Goal: Task Accomplishment & Management: Use online tool/utility

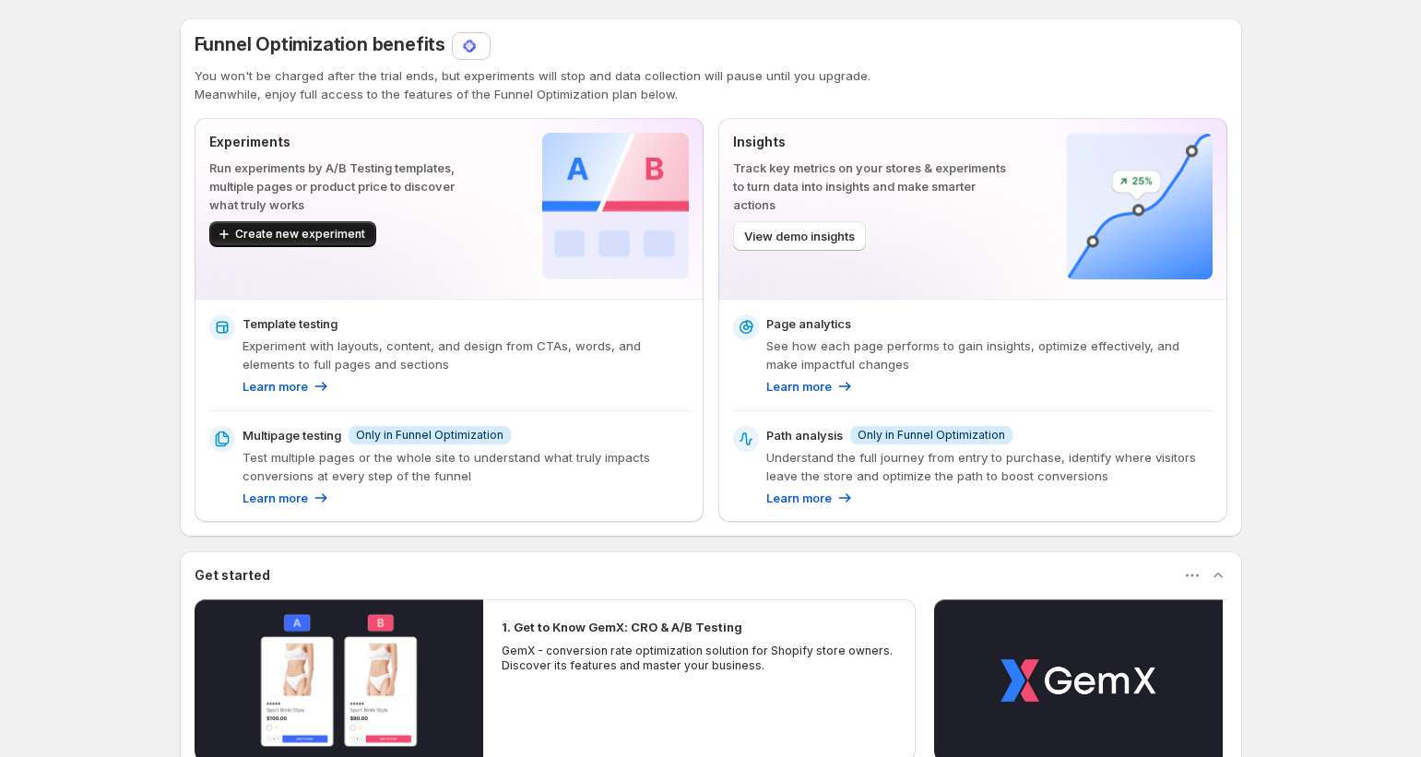
click at [339, 241] on span "Create new experiment" at bounding box center [300, 234] width 130 height 15
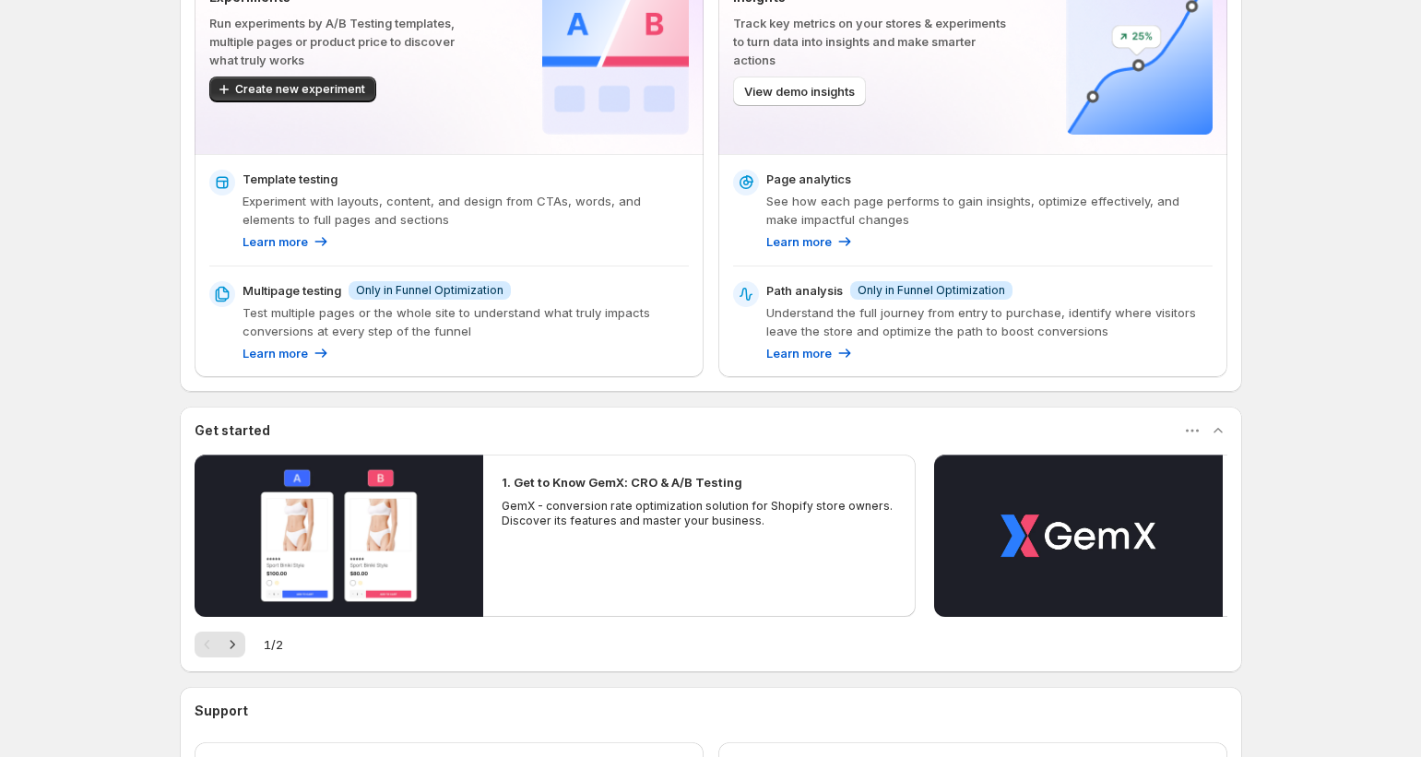
scroll to position [292, 0]
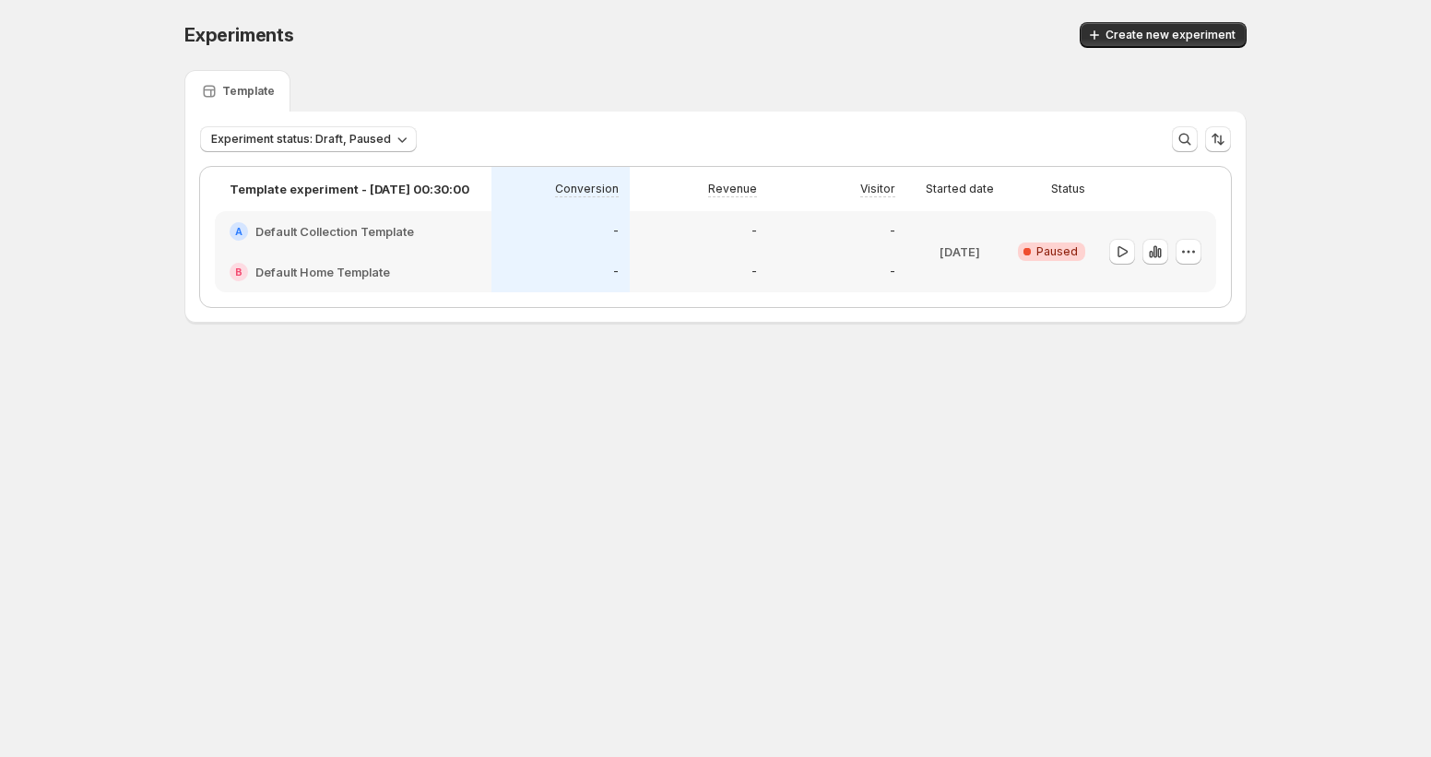
click at [1132, 41] on span "Create new experiment" at bounding box center [1171, 35] width 130 height 15
